Goal: Task Accomplishment & Management: Manage account settings

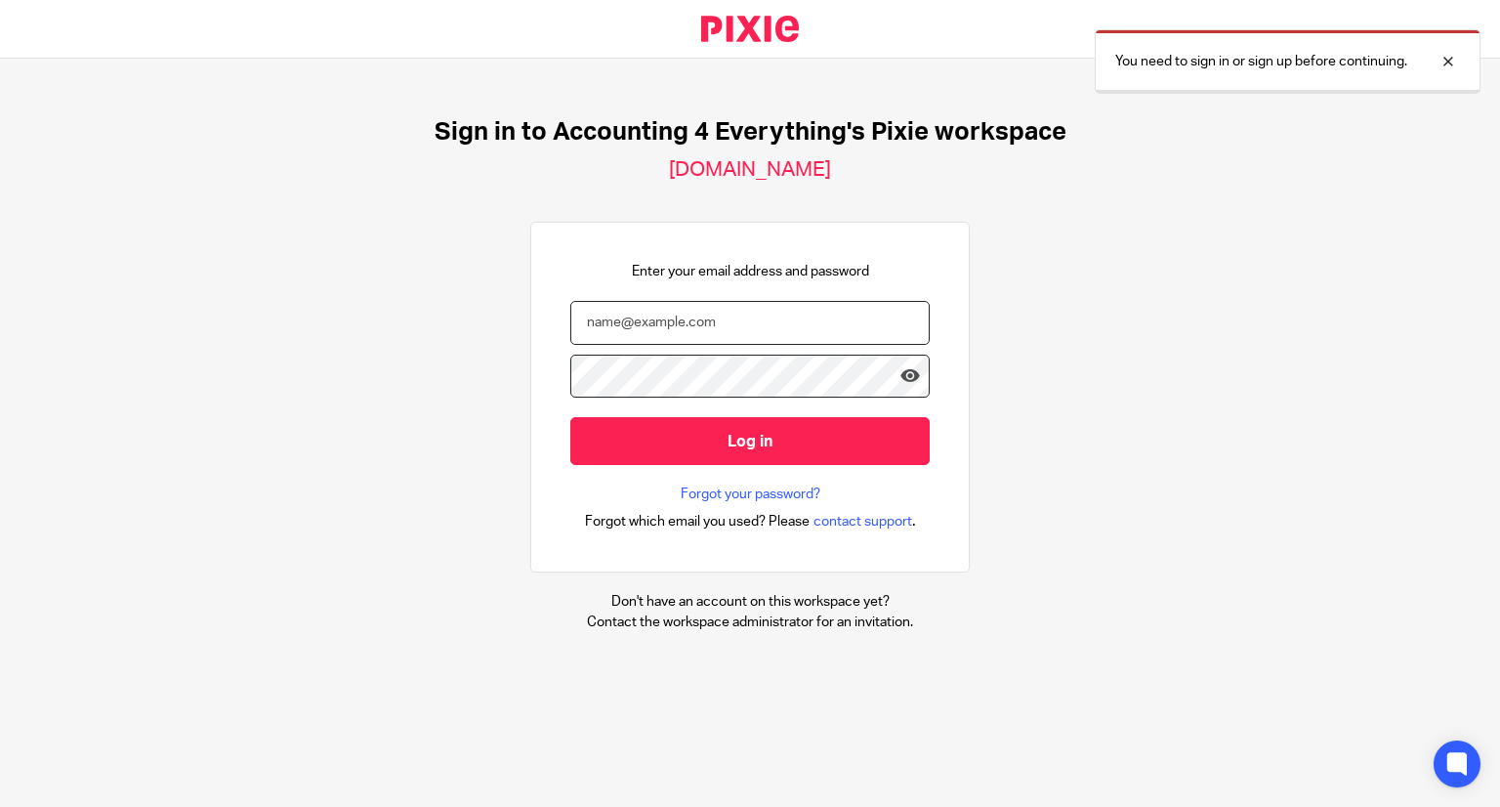
click at [659, 319] on input "email" at bounding box center [749, 323] width 359 height 44
type input "[EMAIL_ADDRESS][DOMAIN_NAME]"
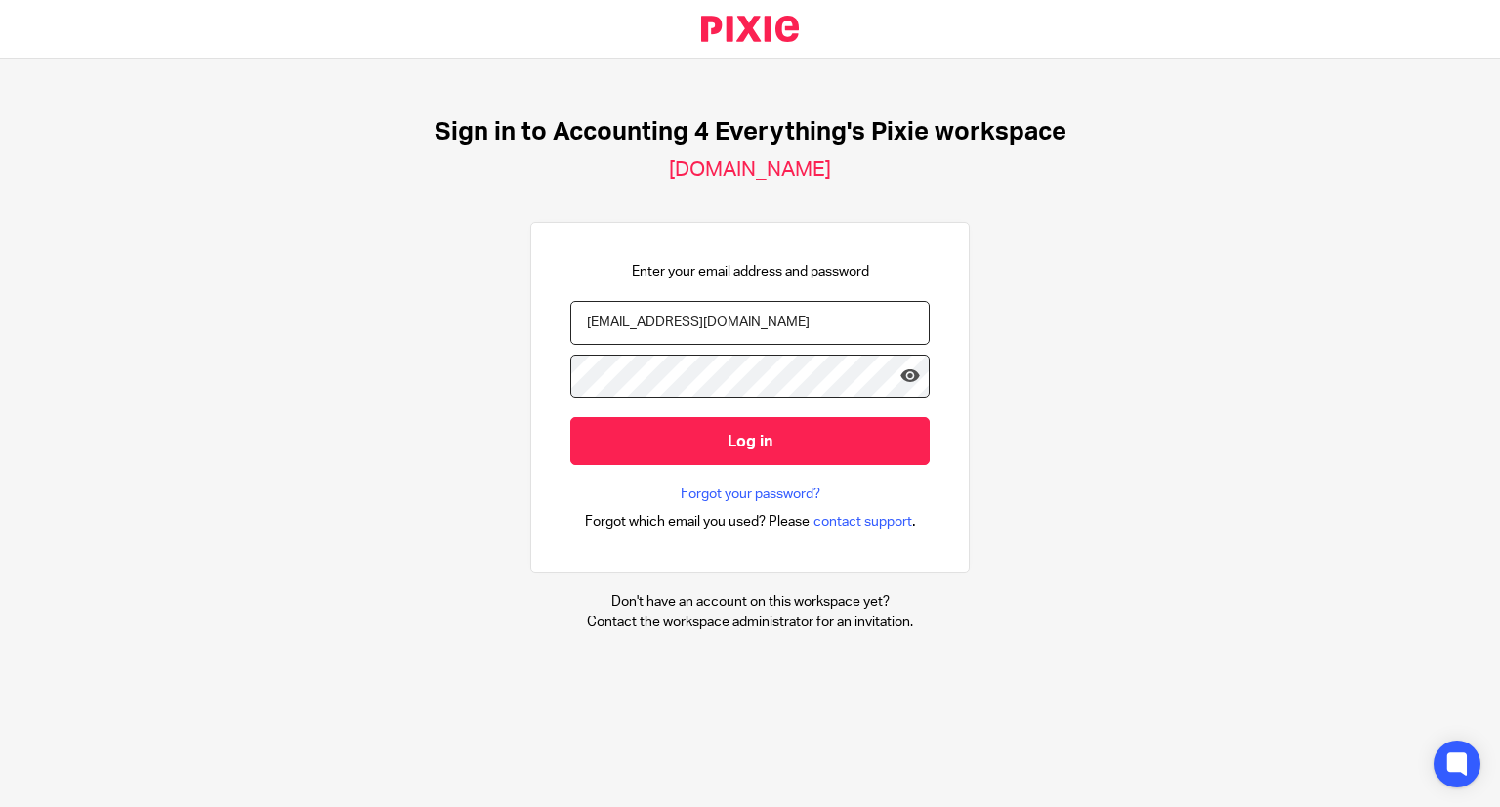
click at [823, 466] on form "[EMAIL_ADDRESS][DOMAIN_NAME] Log in" at bounding box center [749, 393] width 359 height 185
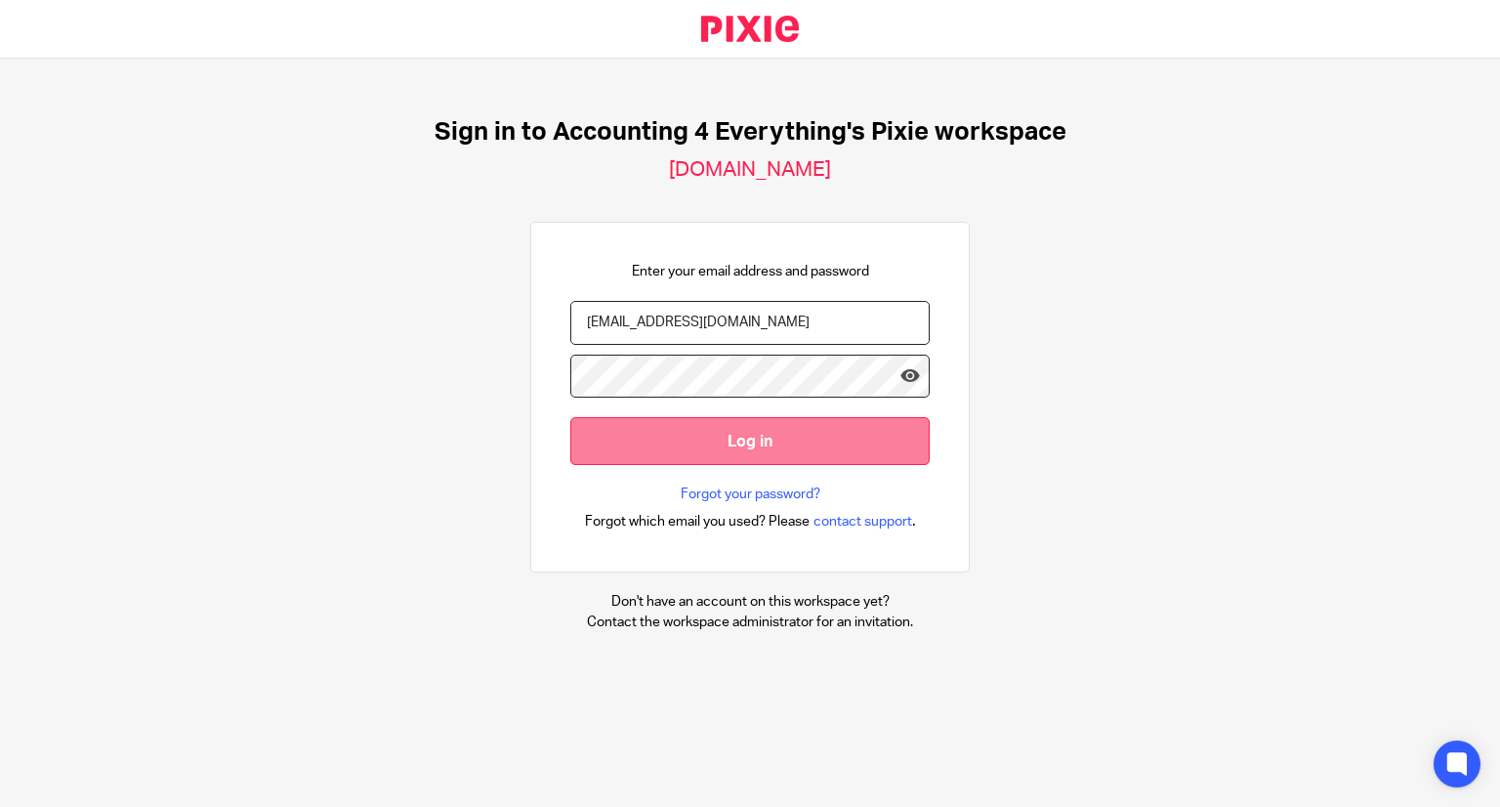
click at [831, 445] on input "Log in" at bounding box center [749, 441] width 359 height 48
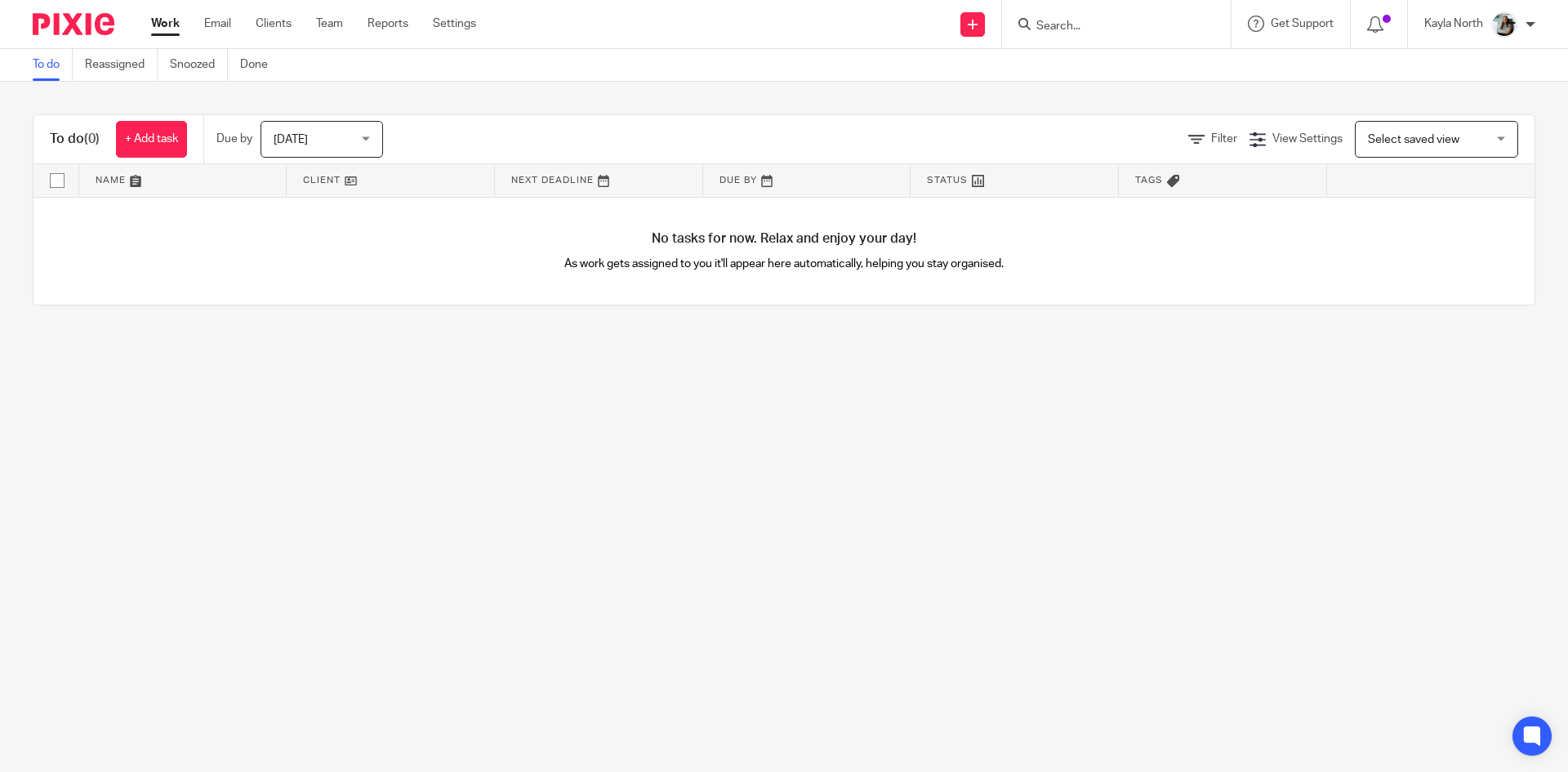
click at [314, 132] on span "Today" at bounding box center [317, 138] width 87 height 34
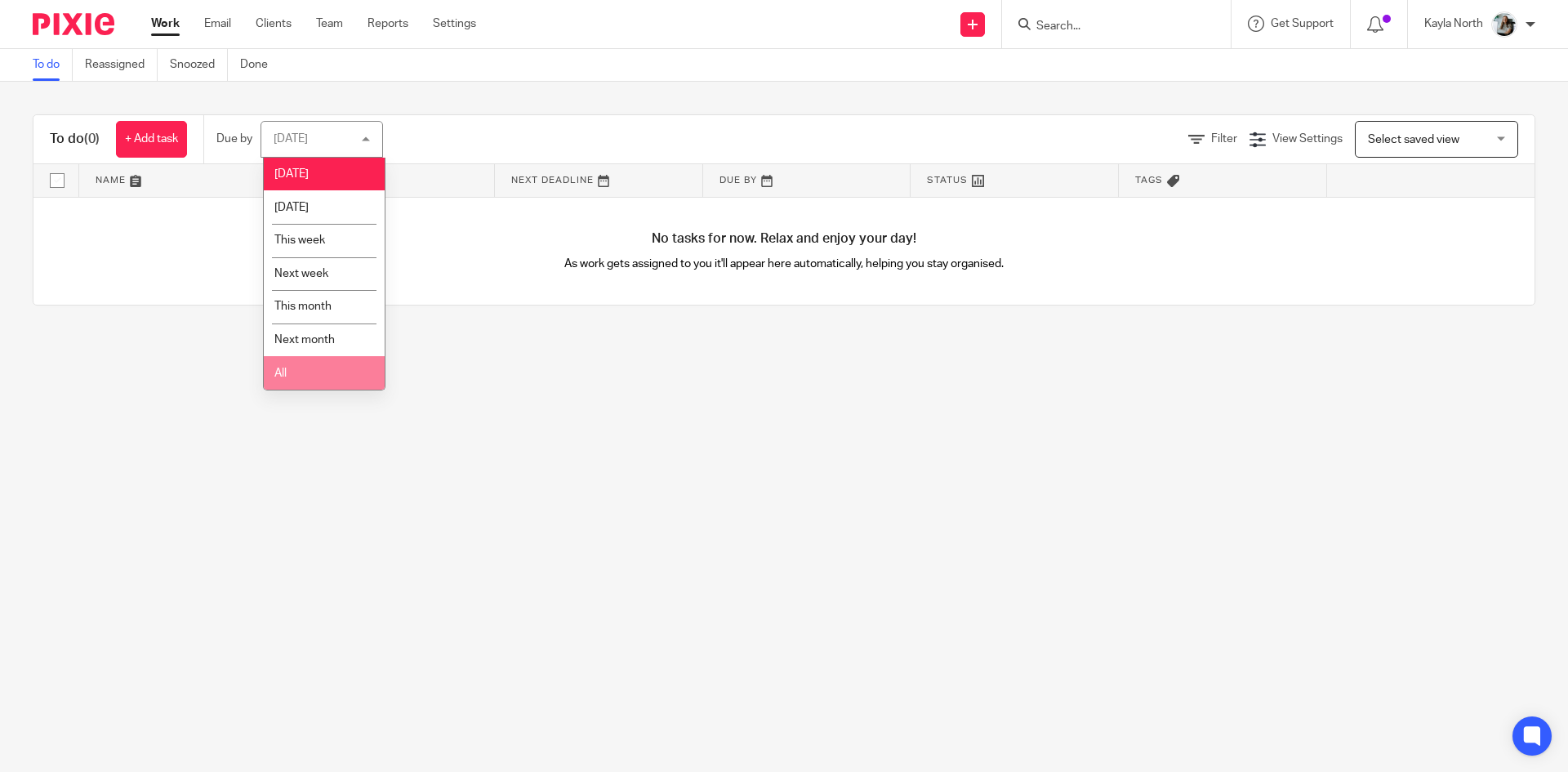
click at [299, 359] on li "All" at bounding box center [324, 373] width 121 height 33
